Goal: Information Seeking & Learning: Learn about a topic

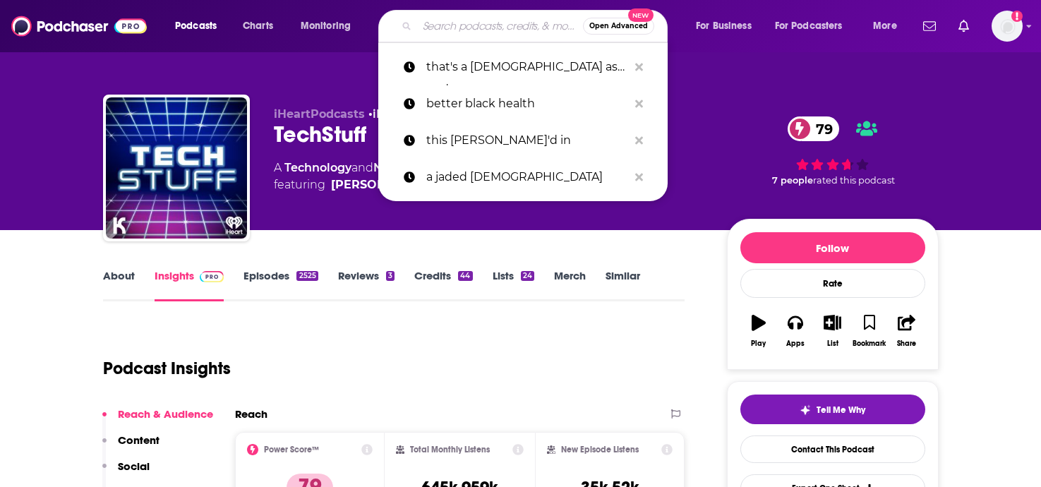
click at [444, 25] on input "Search podcasts, credits, & more..." at bounding box center [500, 26] width 166 height 23
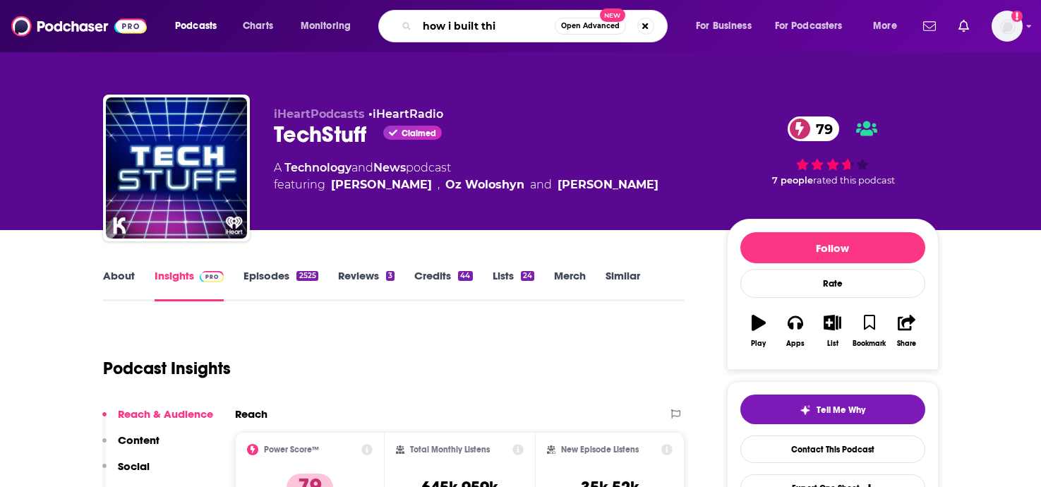
type input "how i built this"
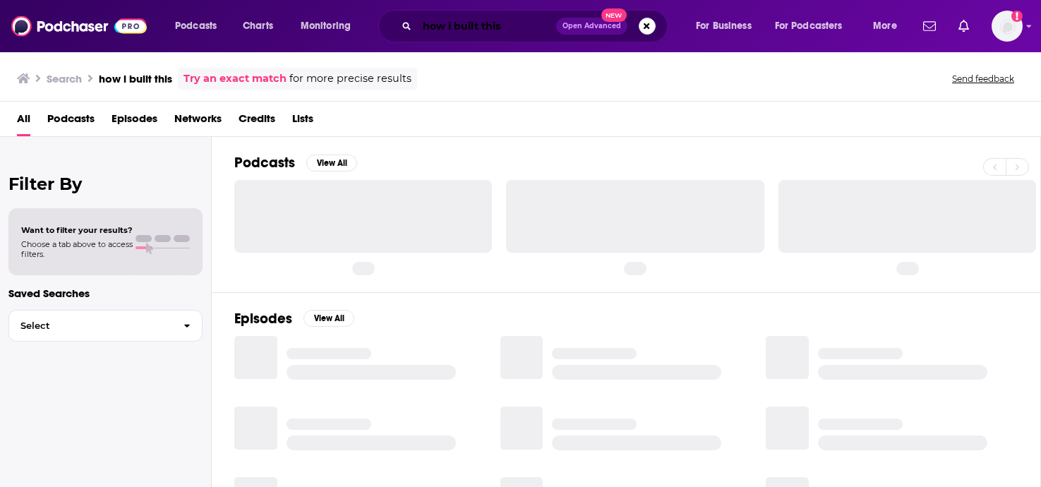
click at [529, 25] on input "how i built this" at bounding box center [486, 26] width 139 height 23
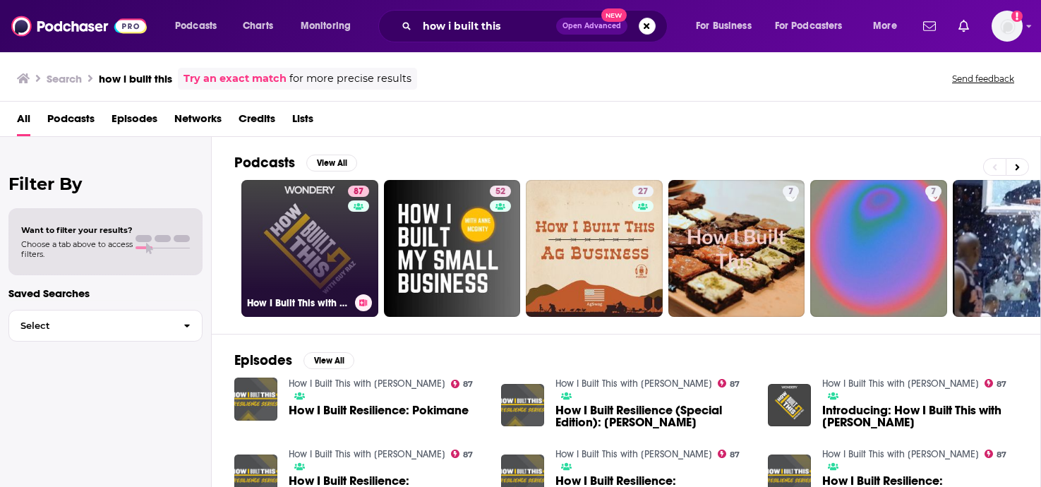
click at [316, 231] on link "87 How I Built This with [PERSON_NAME]" at bounding box center [309, 248] width 137 height 137
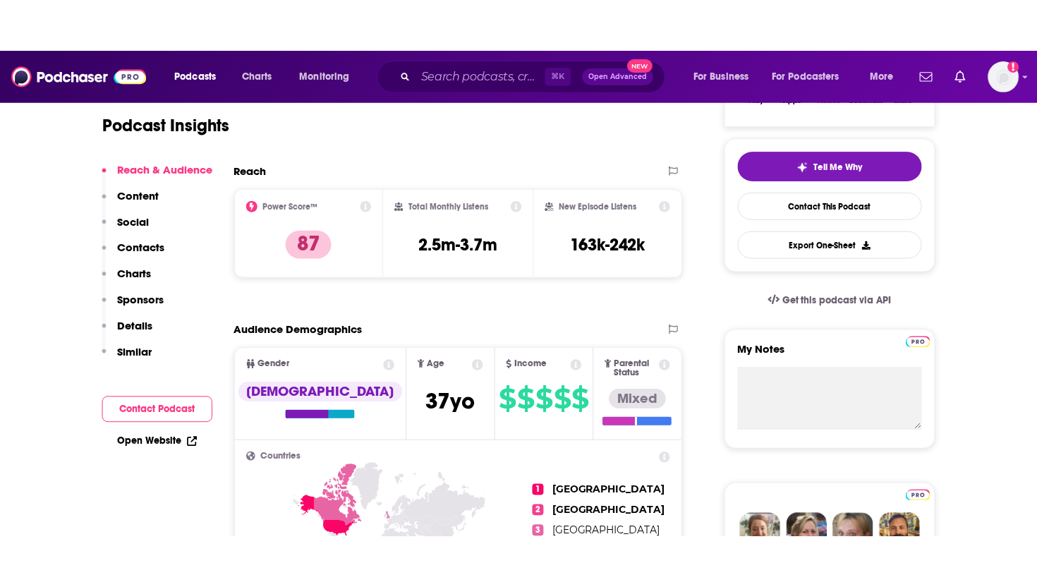
scroll to position [282, 0]
